Goal: Find specific page/section: Find specific page/section

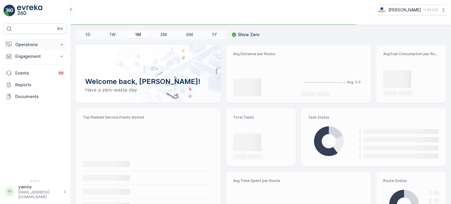
click at [41, 43] on p "Operations" at bounding box center [35, 45] width 40 height 6
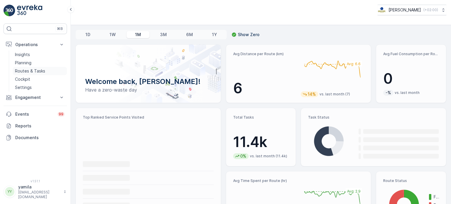
click at [38, 69] on p "Routes & Tasks" at bounding box center [30, 71] width 30 height 6
